Goal: Go to known website: Go to known website

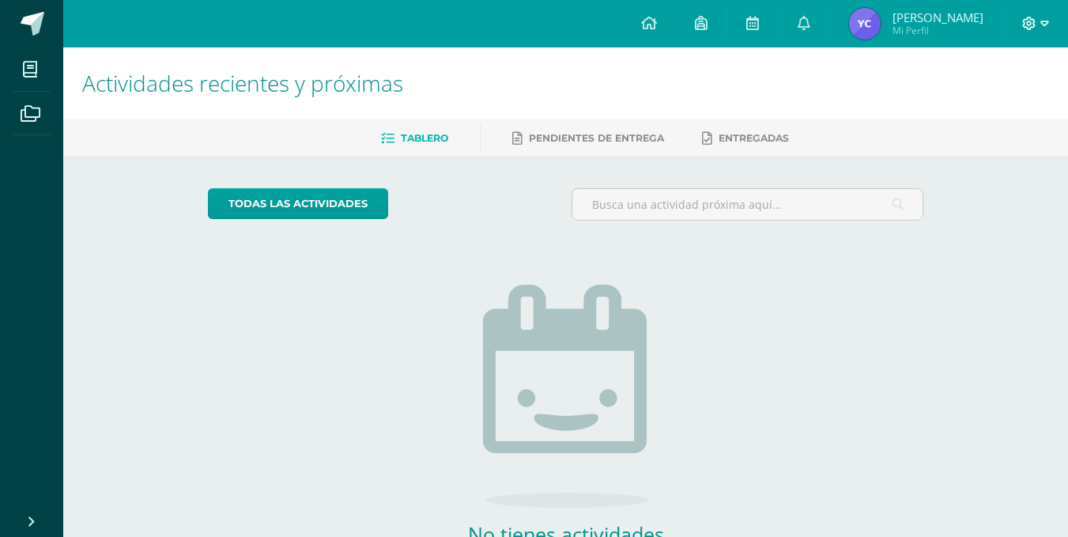
click at [1046, 21] on icon at bounding box center [1044, 24] width 9 height 6
click at [948, 104] on icon at bounding box center [944, 108] width 11 height 9
